Goal: Information Seeking & Learning: Learn about a topic

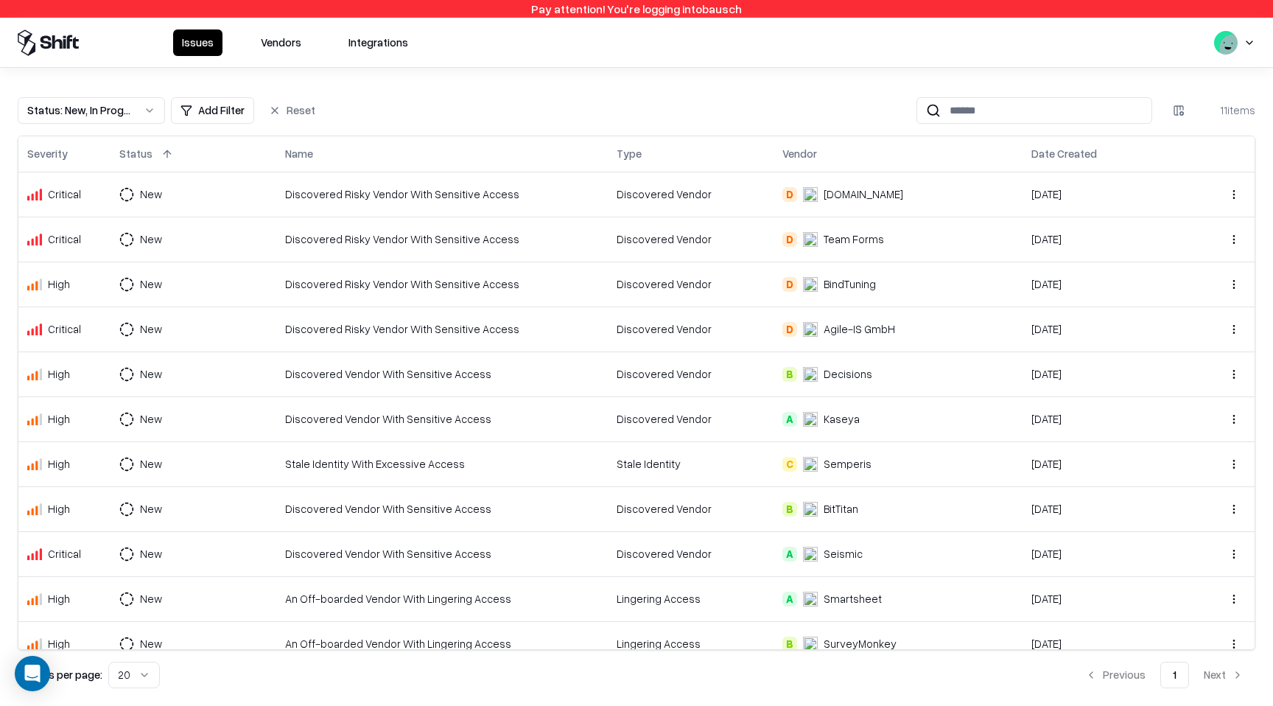
click at [618, 188] on div "Discovered Vendor" at bounding box center [690, 193] width 148 height 15
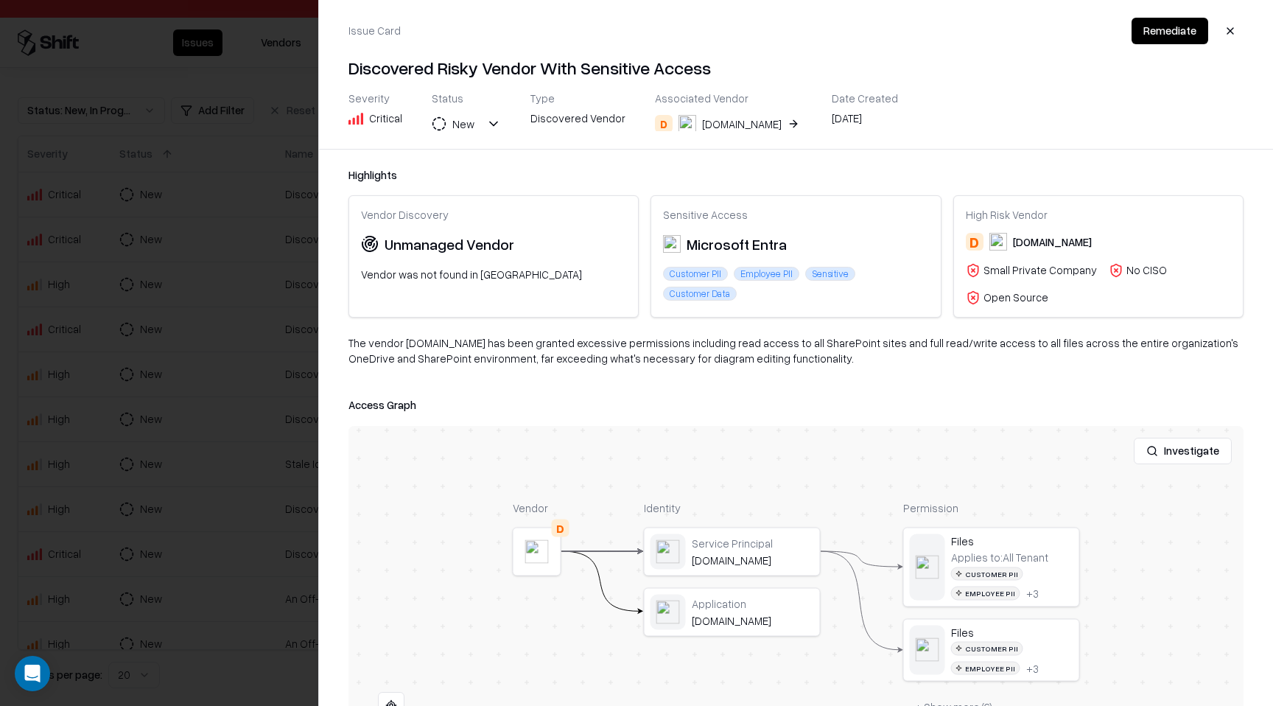
click at [1231, 32] on button "button" at bounding box center [1230, 31] width 27 height 27
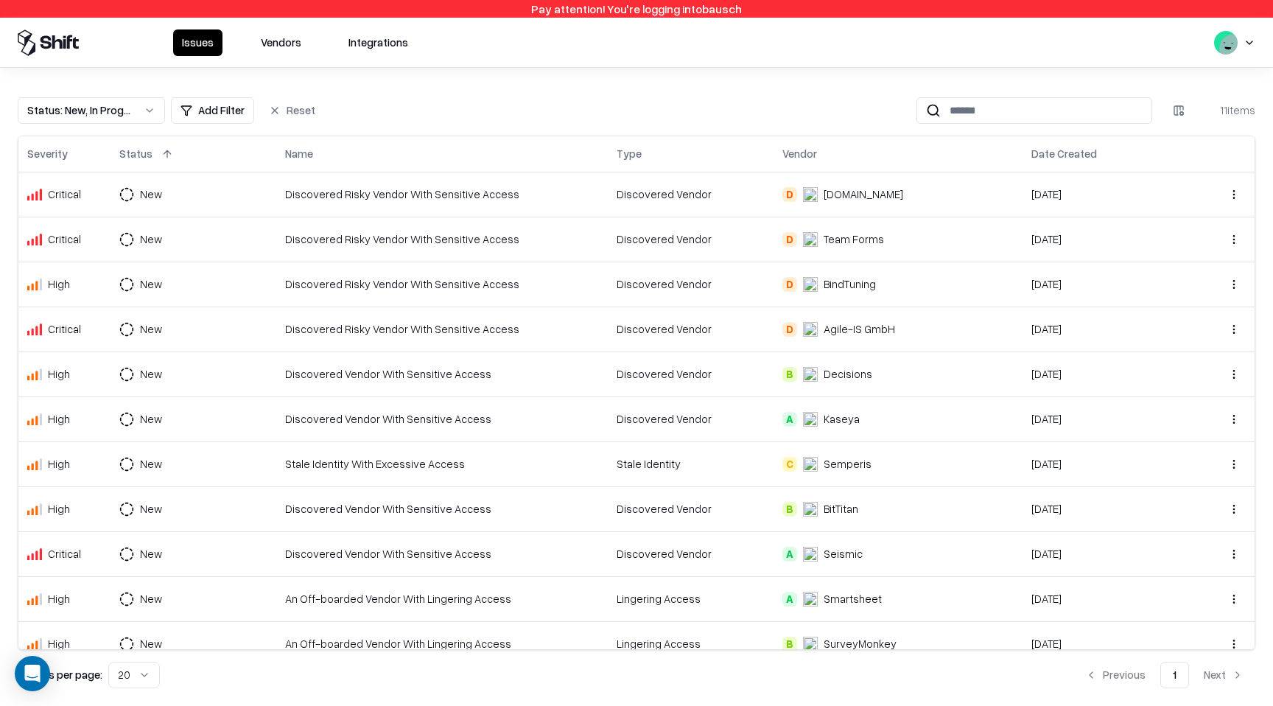
click at [521, 244] on div "Discovered Risky Vendor With Sensitive Access" at bounding box center [442, 238] width 314 height 15
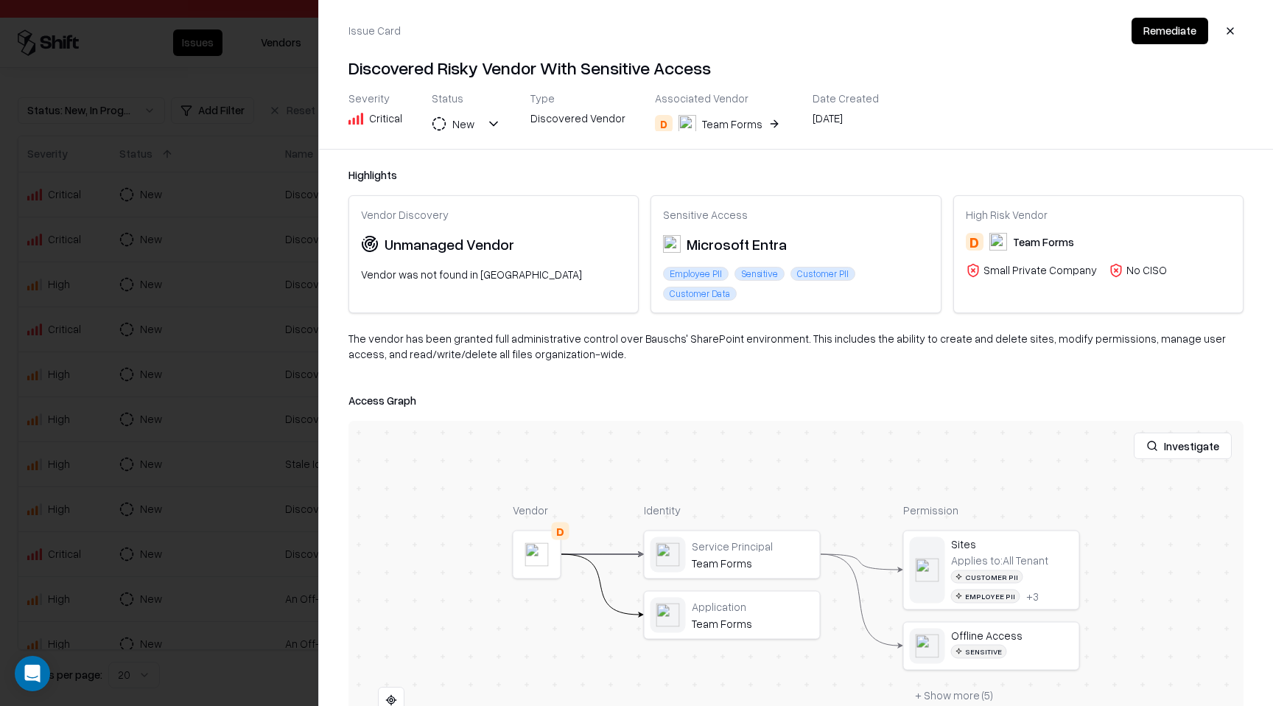
click at [1228, 39] on button "button" at bounding box center [1230, 31] width 27 height 27
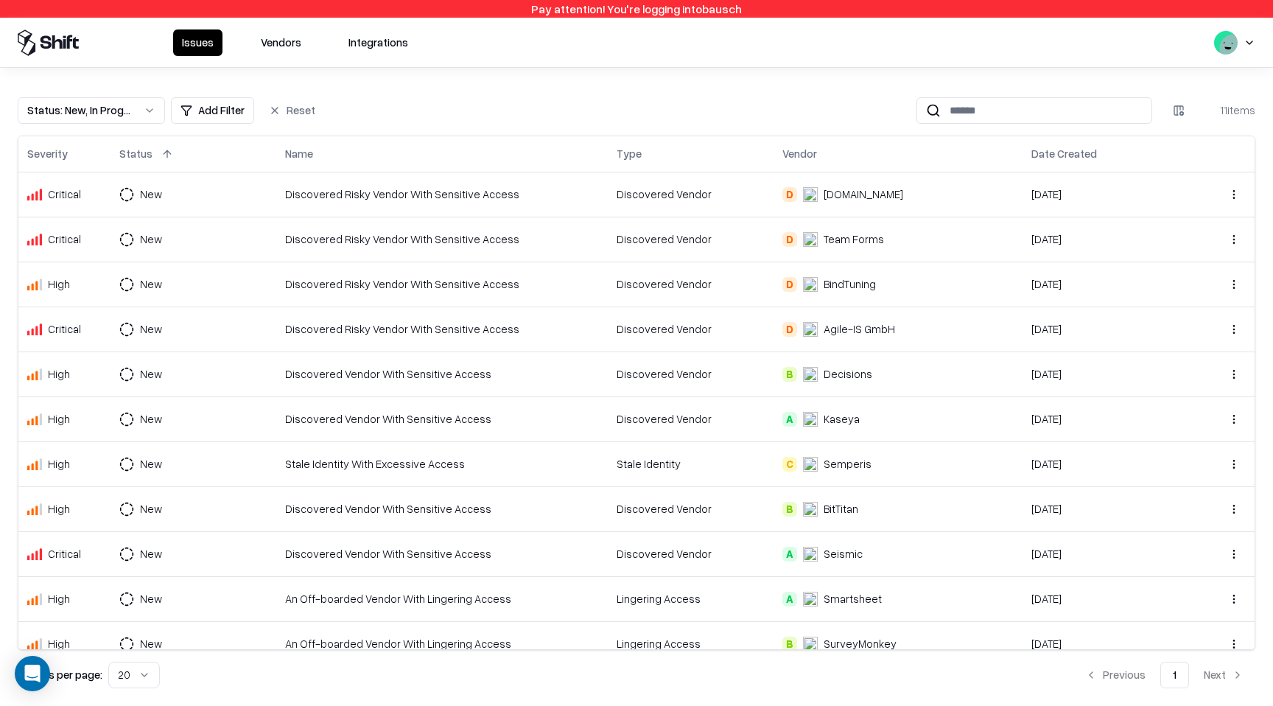
click at [522, 289] on div "Discovered Risky Vendor With Sensitive Access" at bounding box center [442, 283] width 314 height 15
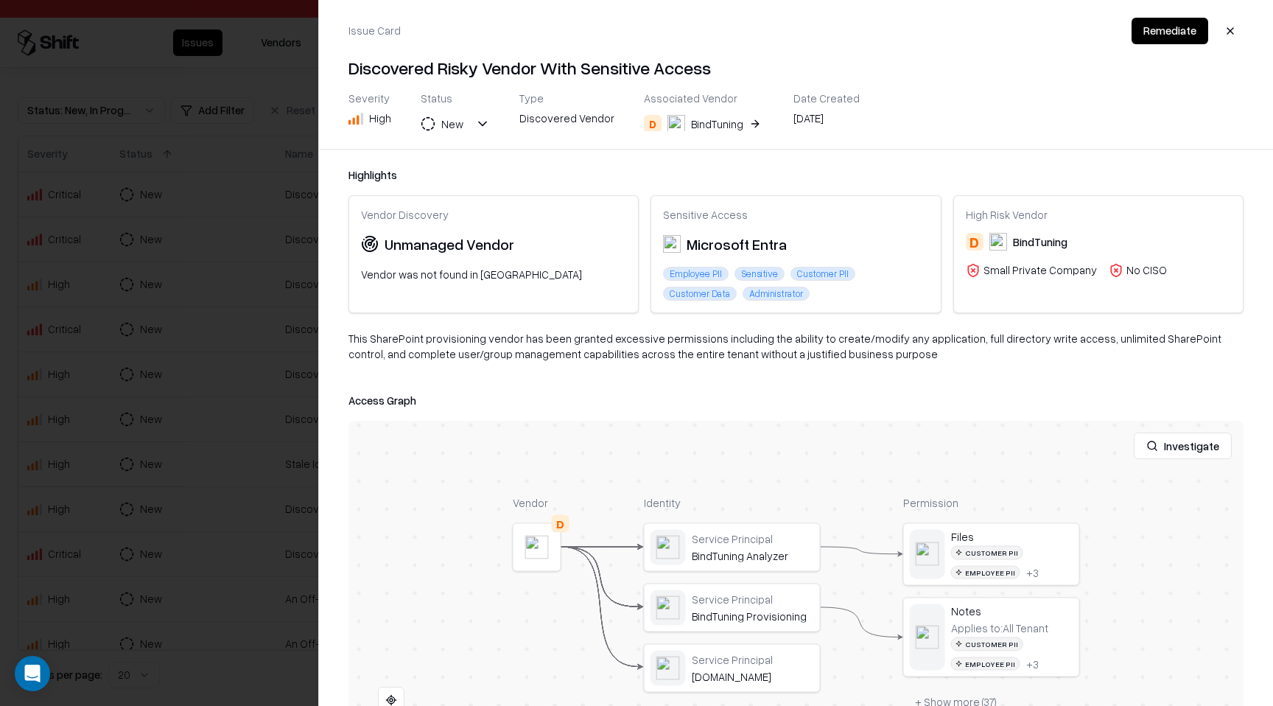
click at [1228, 43] on button "button" at bounding box center [1230, 31] width 27 height 27
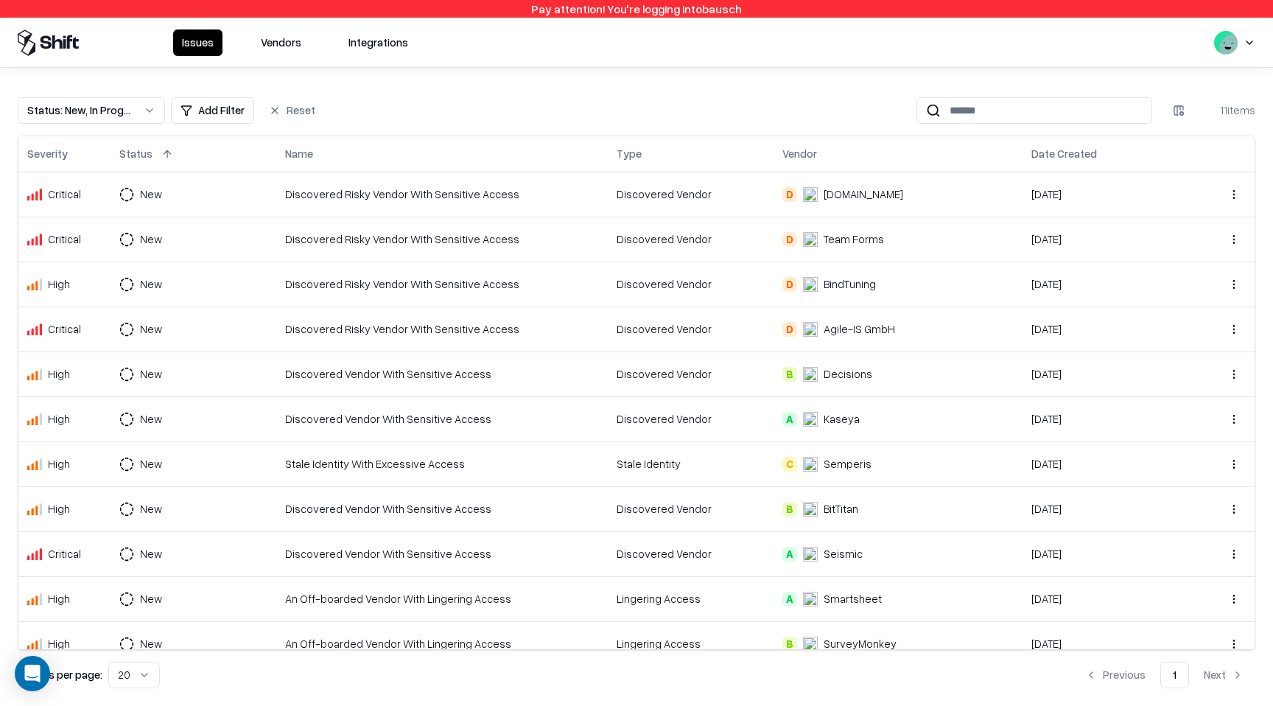
click at [761, 336] on div "Discovered Vendor" at bounding box center [690, 328] width 148 height 15
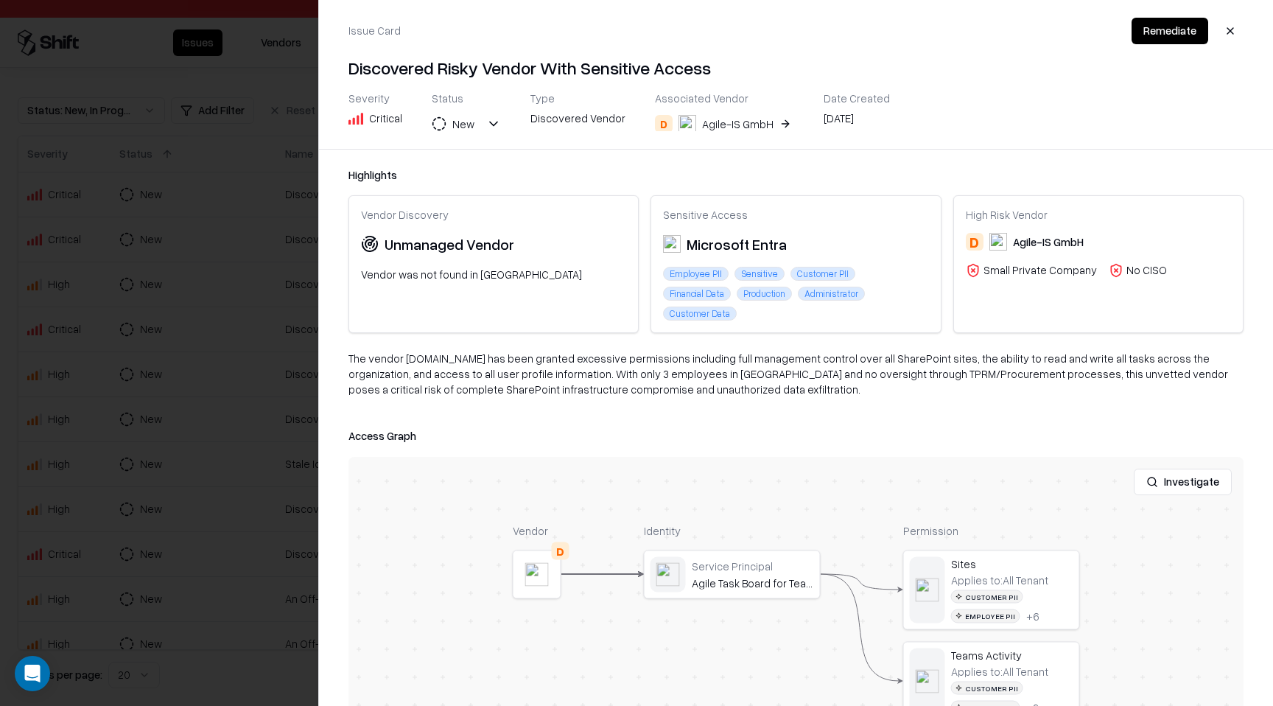
click at [1231, 34] on button "button" at bounding box center [1230, 31] width 27 height 27
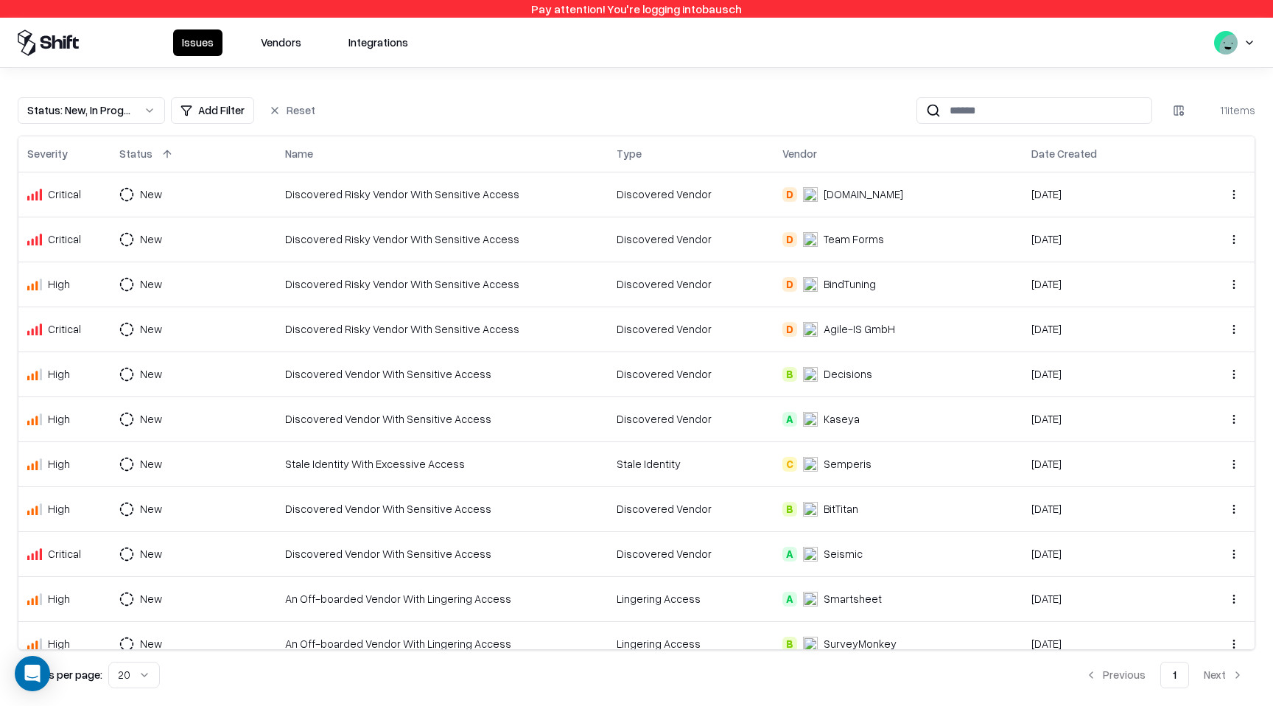
click at [587, 374] on div "Discovered Vendor With Sensitive Access" at bounding box center [442, 373] width 314 height 15
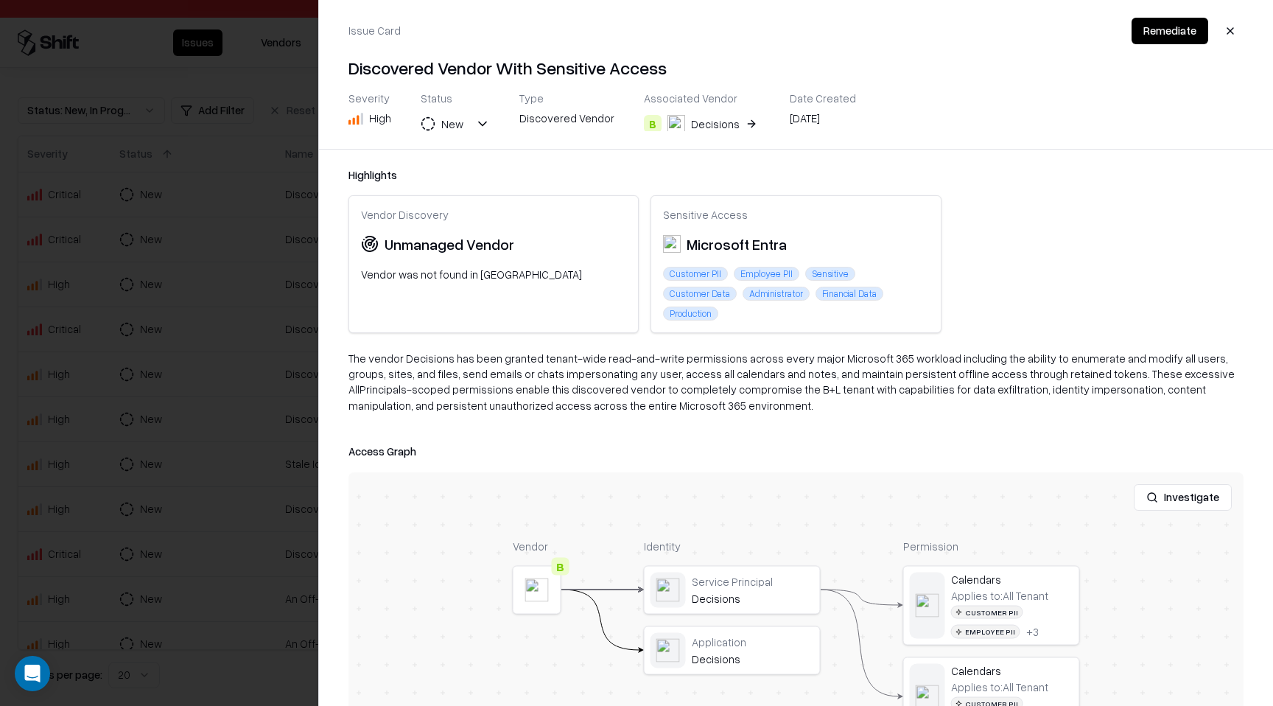
click at [1234, 39] on button "button" at bounding box center [1230, 31] width 27 height 27
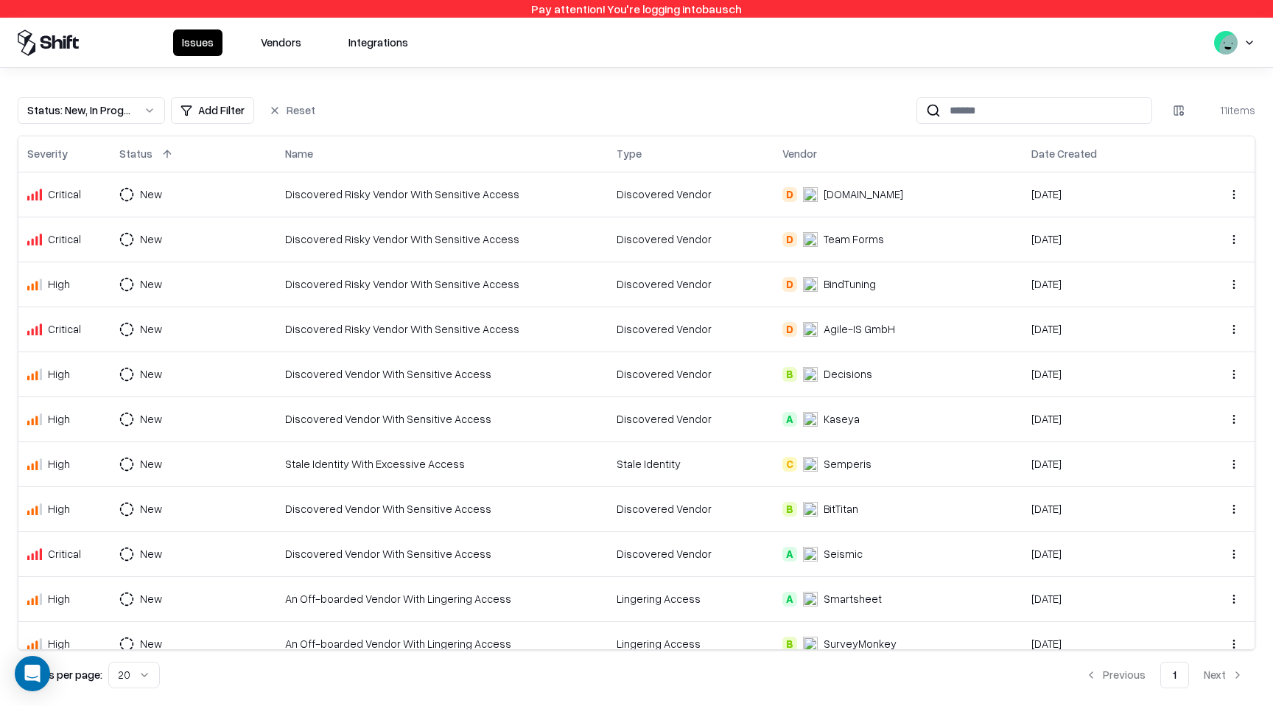
click at [608, 413] on td "Discovered Vendor" at bounding box center [691, 418] width 166 height 45
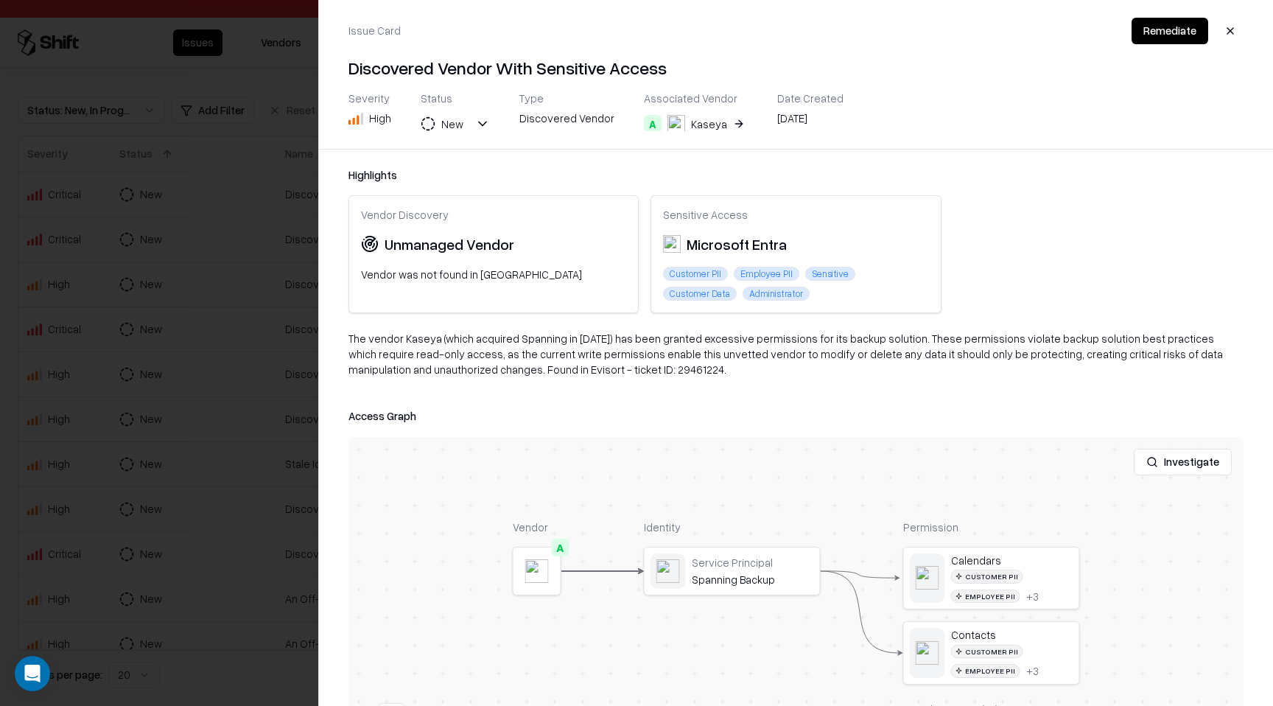
click at [242, 195] on div at bounding box center [636, 353] width 1273 height 706
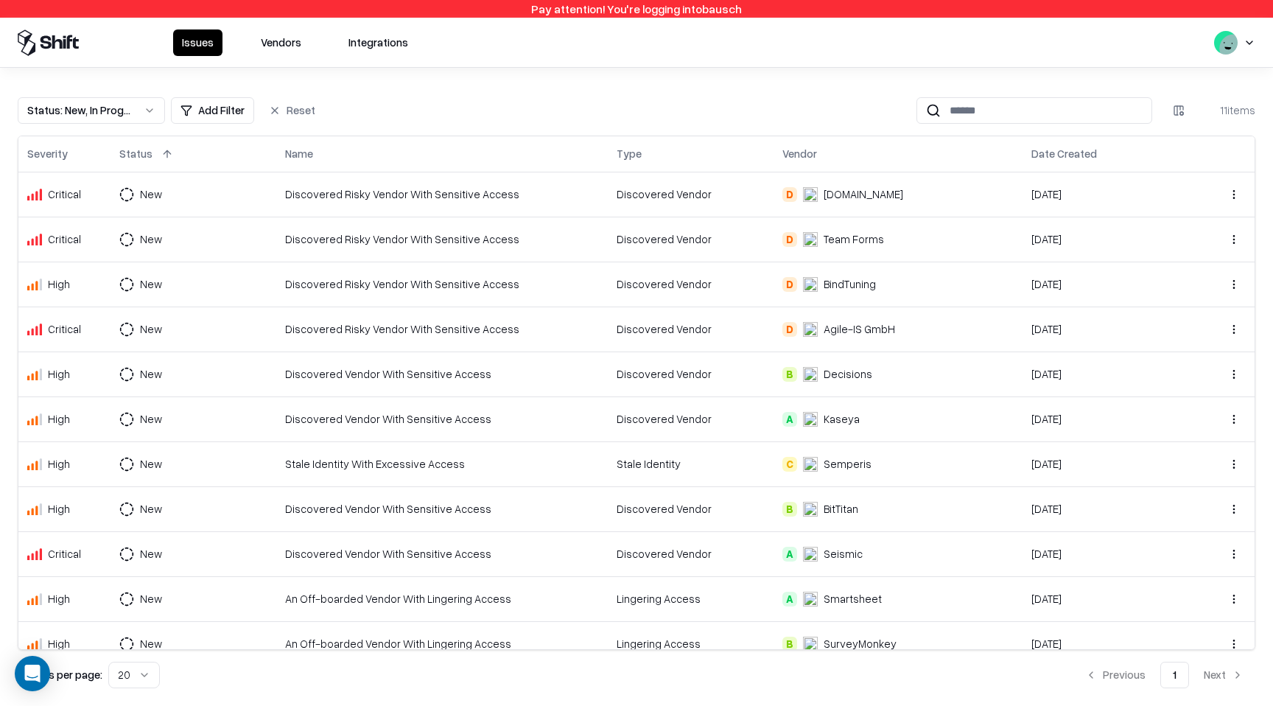
click at [529, 471] on div "Stale Identity With Excessive Access" at bounding box center [442, 463] width 314 height 15
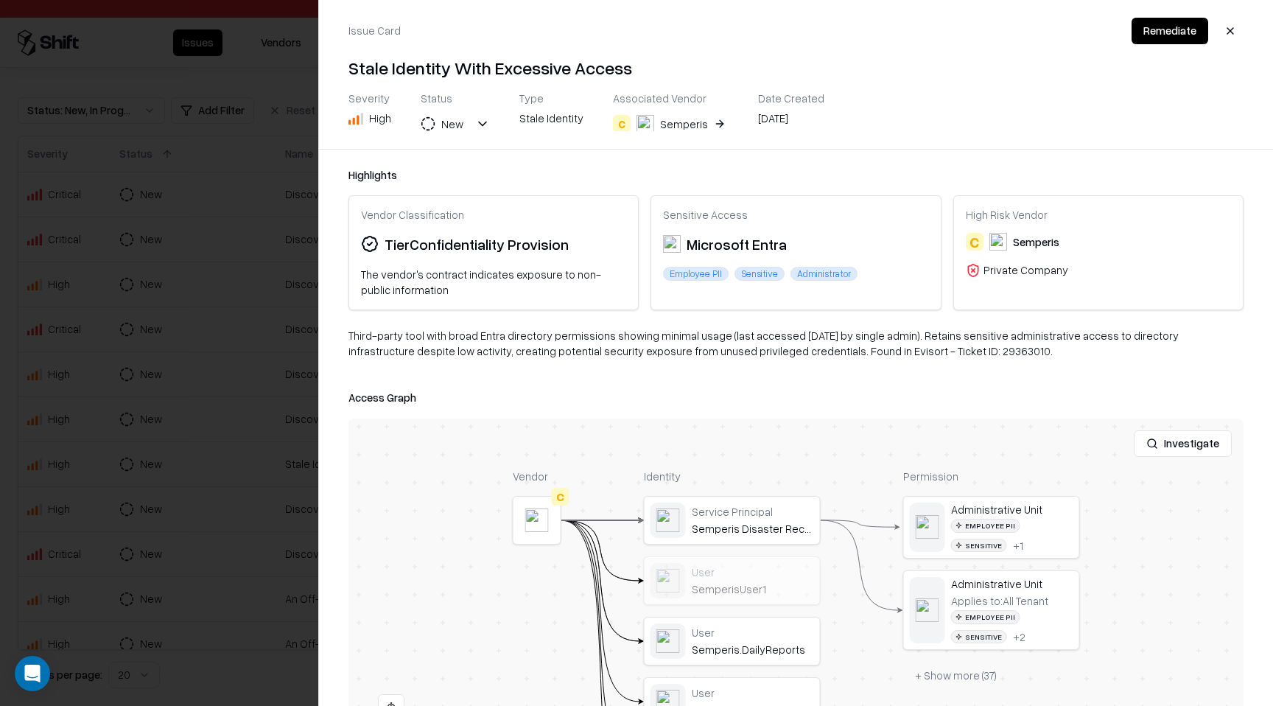
click at [1228, 31] on button "button" at bounding box center [1230, 31] width 27 height 27
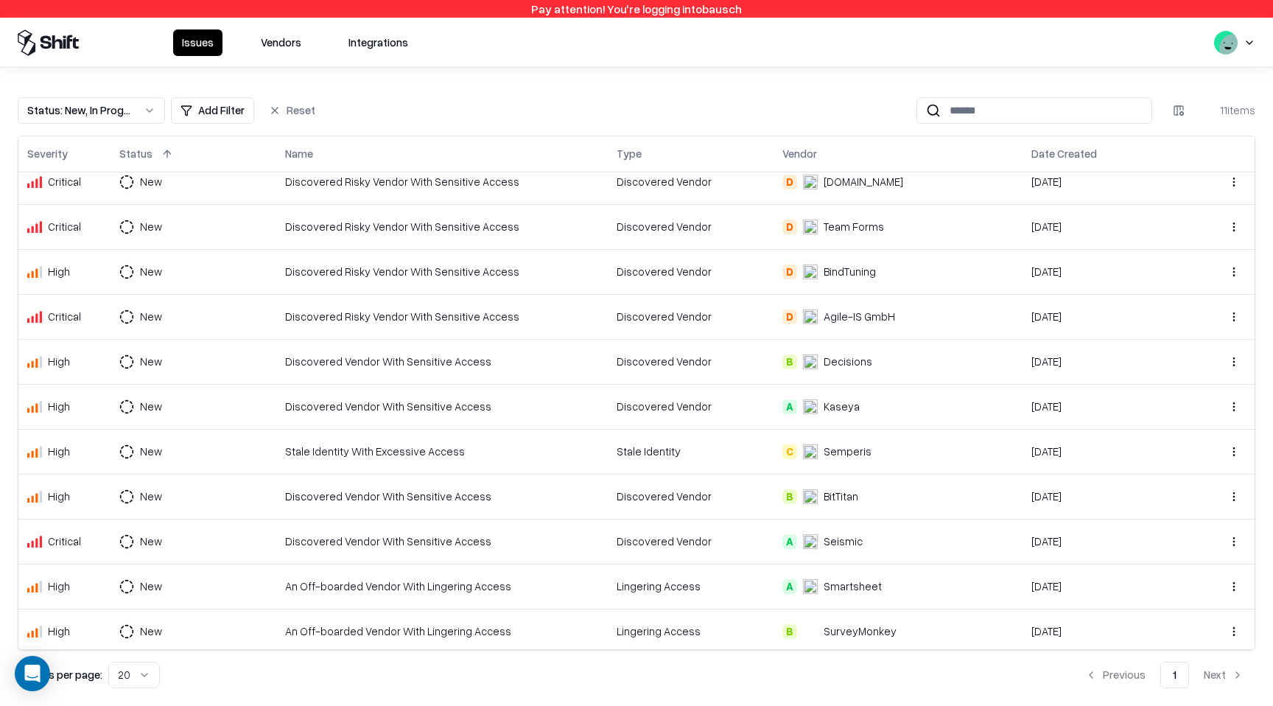
scroll to position [16, 0]
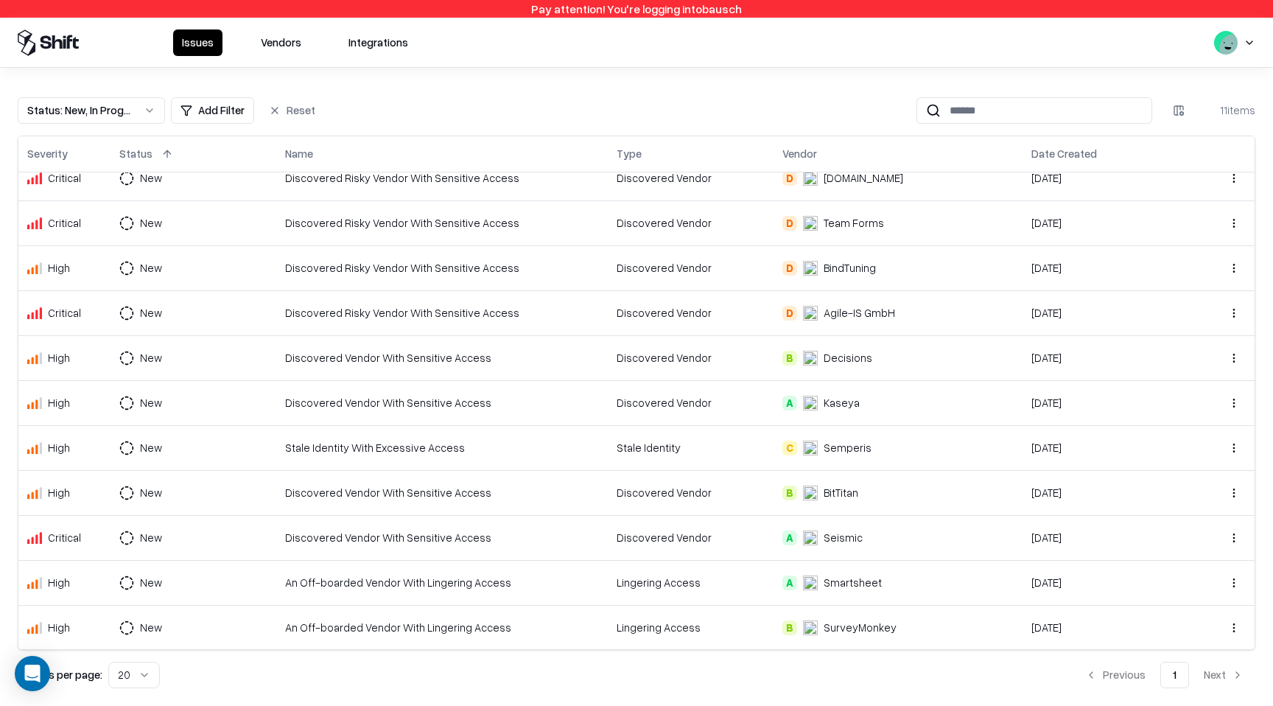
click at [735, 494] on div "Discovered Vendor" at bounding box center [690, 492] width 148 height 15
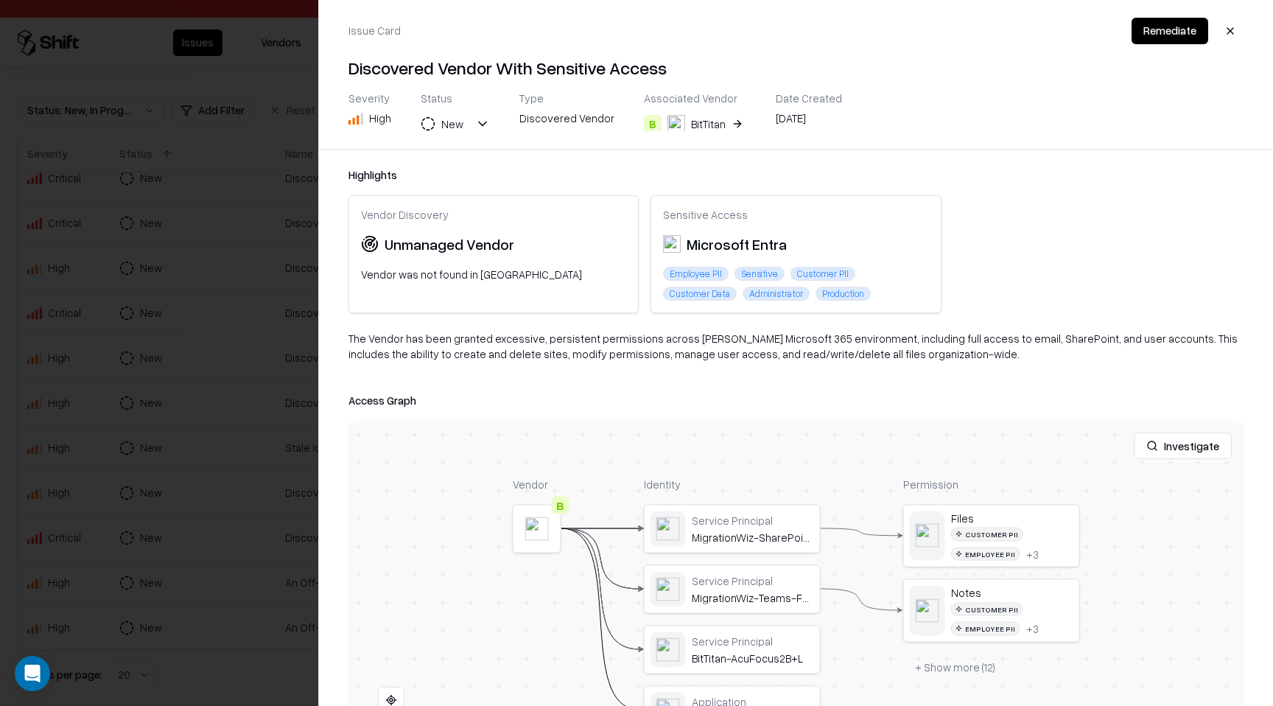
click at [1236, 30] on button "button" at bounding box center [1230, 31] width 27 height 27
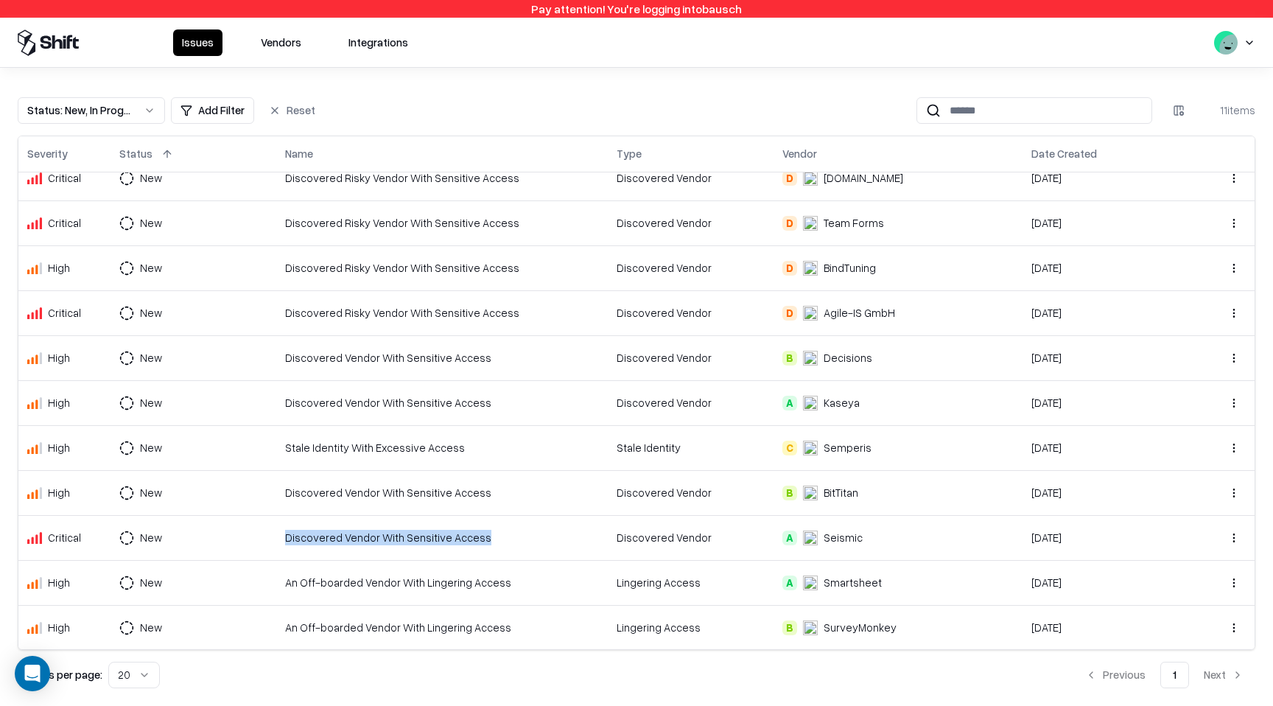
click at [559, 530] on div "Discovered Vendor With Sensitive Access" at bounding box center [442, 537] width 314 height 15
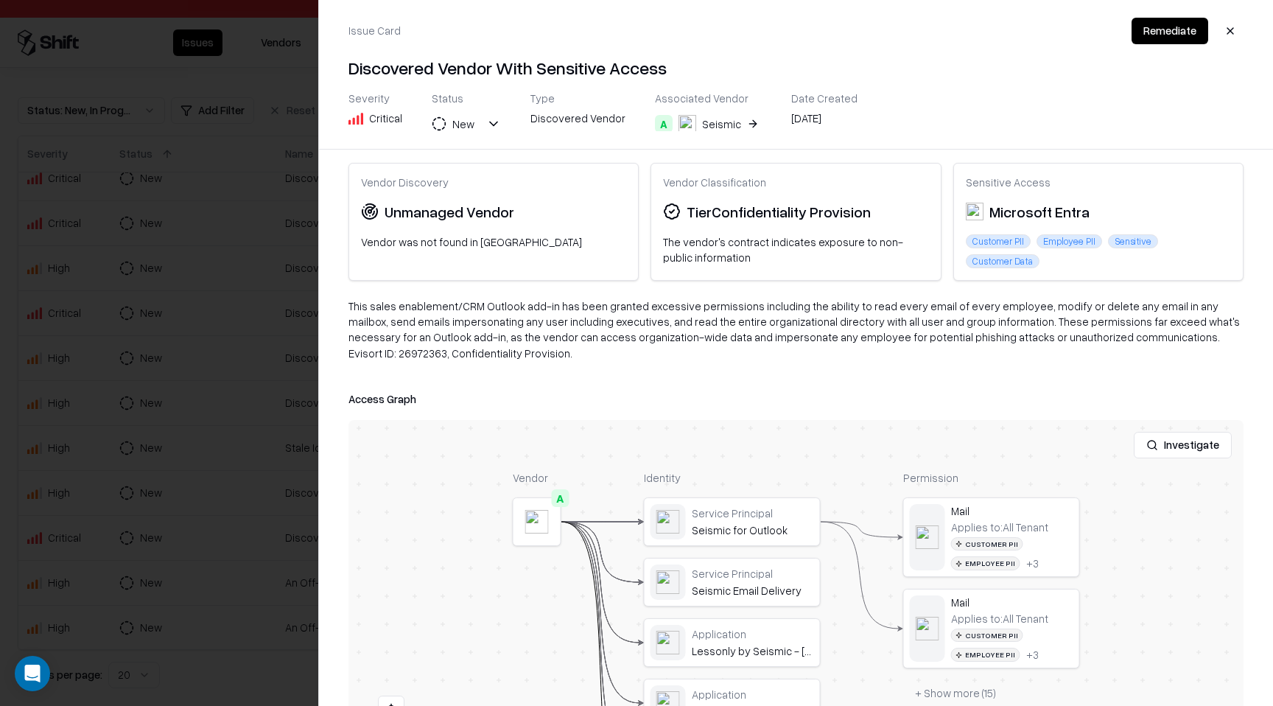
scroll to position [35, 0]
click at [1126, 337] on div "This sales enablement/CRM Outlook add-in has been granted excessive permissions…" at bounding box center [795, 333] width 895 height 74
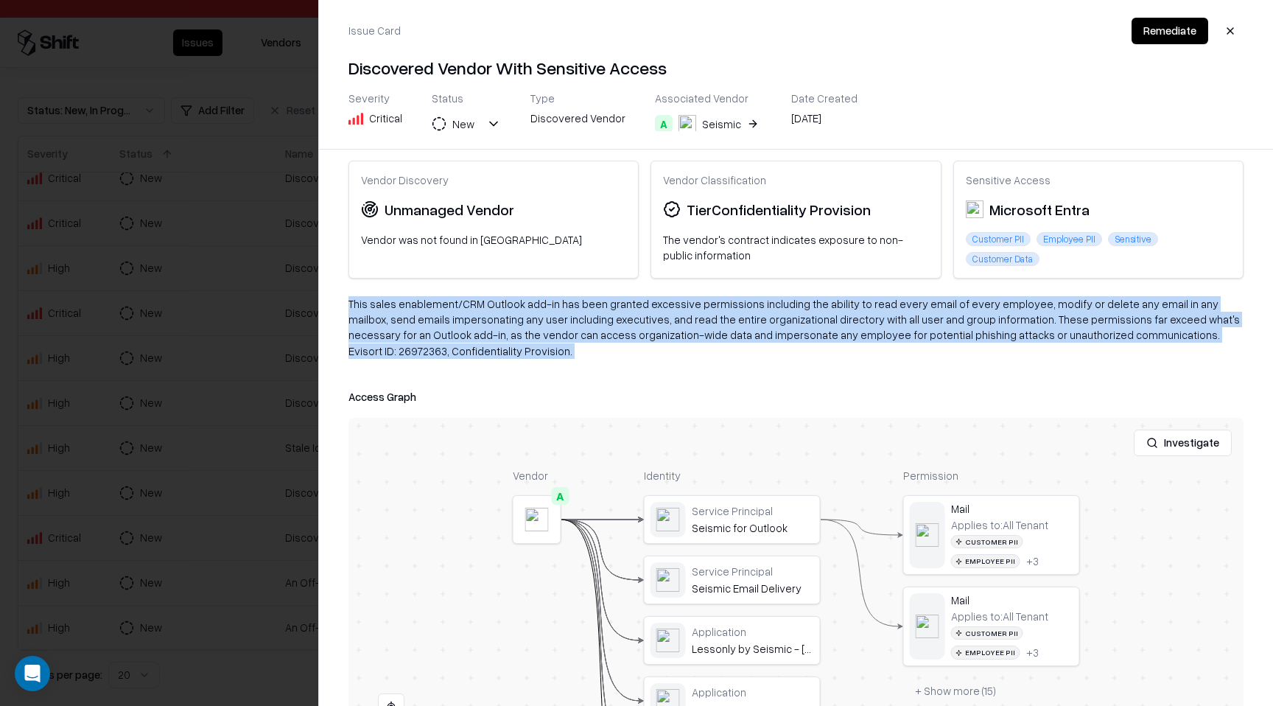
click at [1126, 337] on div "This sales enablement/CRM Outlook add-in has been granted excessive permissions…" at bounding box center [795, 333] width 895 height 74
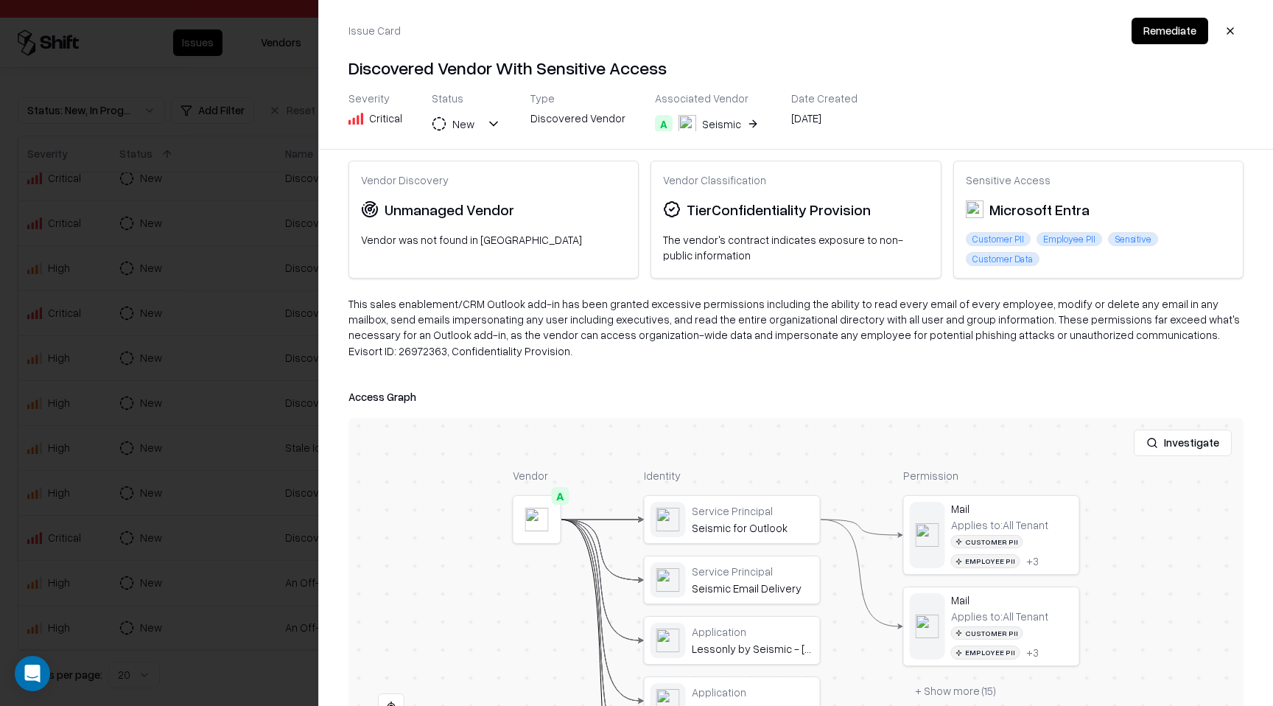
click at [1119, 337] on div "This sales enablement/CRM Outlook add-in has been granted excessive permissions…" at bounding box center [795, 333] width 895 height 74
